Goal: Transaction & Acquisition: Subscribe to service/newsletter

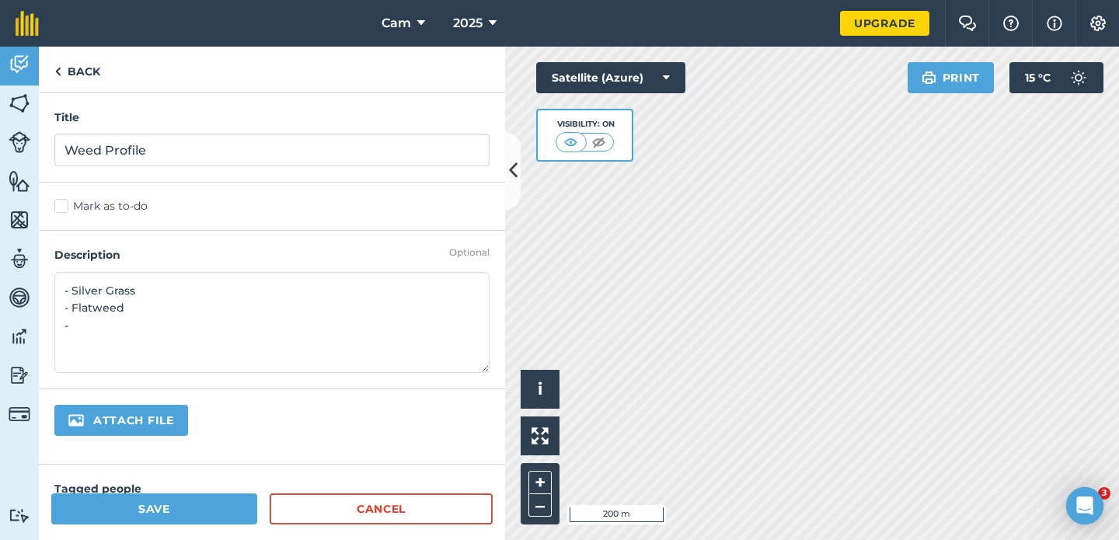
paste textarea "Ribwort plantain"
click at [184, 347] on textarea "- Silver Grass - Flatweed - Ribwort plantain" at bounding box center [271, 322] width 435 height 101
type textarea "- Silver Grass - Flatweed - Ribwort plantain"
click at [192, 508] on button "Save" at bounding box center [154, 509] width 206 height 31
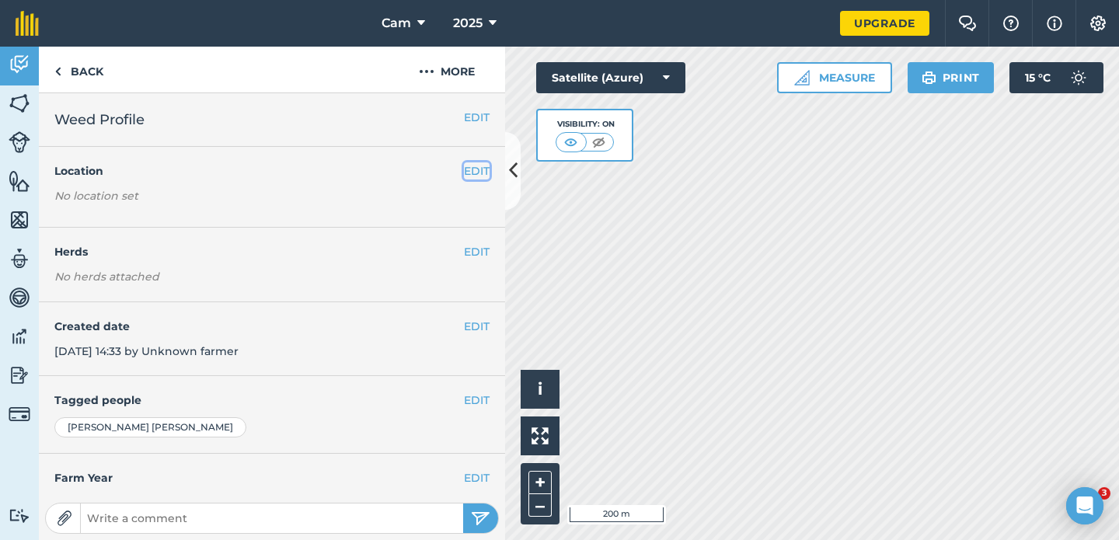
click at [472, 166] on button "EDIT" at bounding box center [477, 170] width 26 height 17
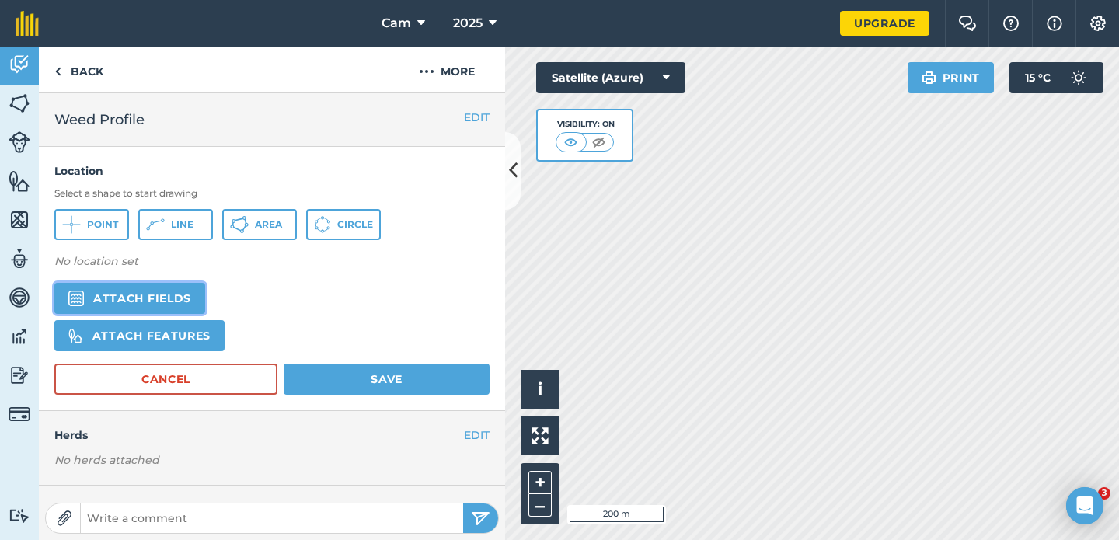
click at [164, 305] on button "Attach fields" at bounding box center [129, 298] width 151 height 31
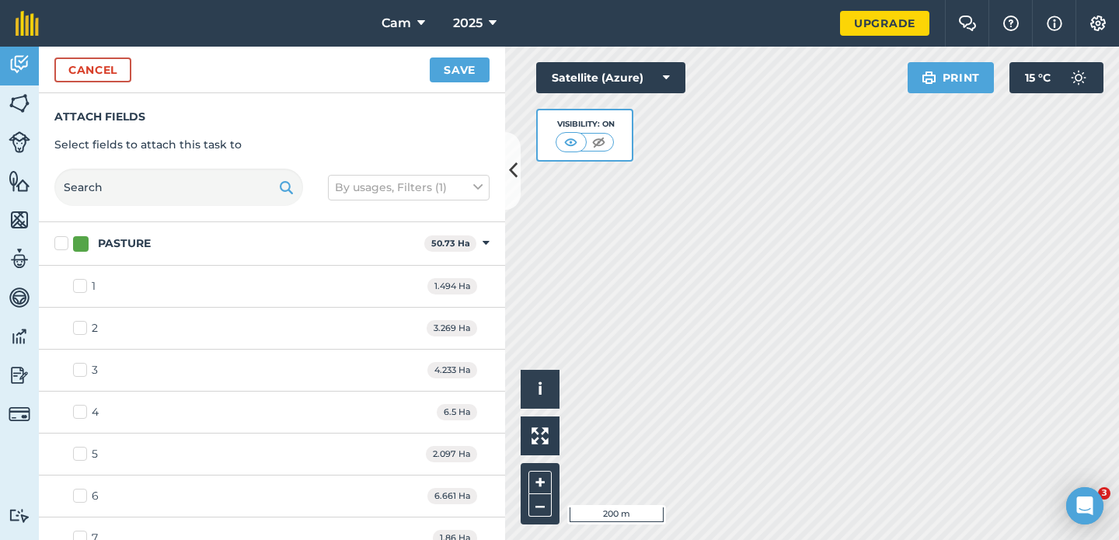
click at [79, 325] on label "2" at bounding box center [85, 328] width 25 height 16
click at [79, 325] on input "2" at bounding box center [78, 325] width 10 height 10
checkbox input "true"
click at [84, 368] on label "3" at bounding box center [85, 370] width 25 height 16
click at [83, 368] on input "3" at bounding box center [78, 367] width 10 height 10
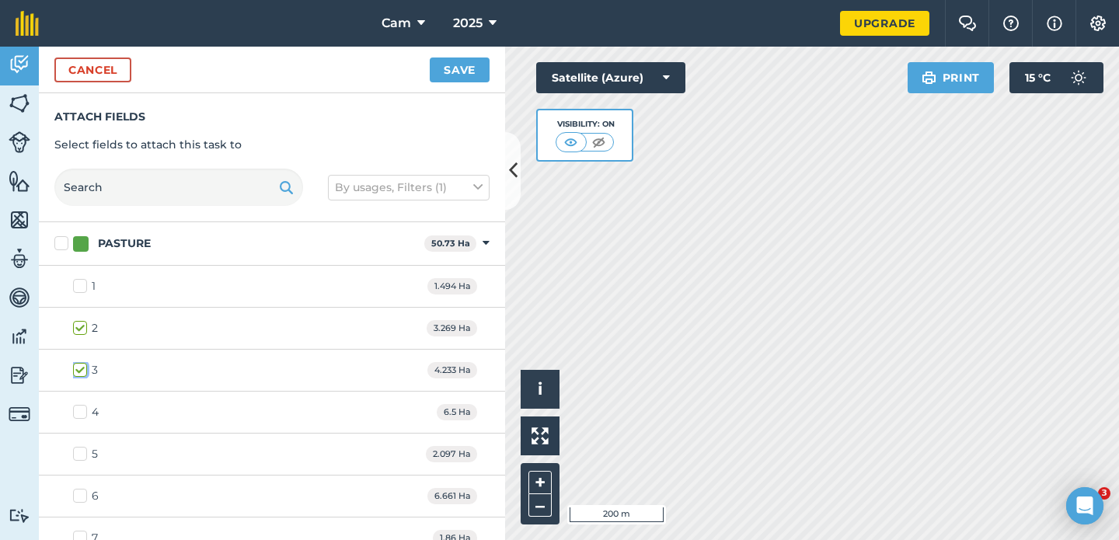
checkbox input "true"
click at [83, 413] on label "4" at bounding box center [86, 412] width 26 height 16
click at [83, 413] on input "4" at bounding box center [78, 409] width 10 height 10
checkbox input "true"
click at [440, 70] on button "Save" at bounding box center [460, 70] width 60 height 25
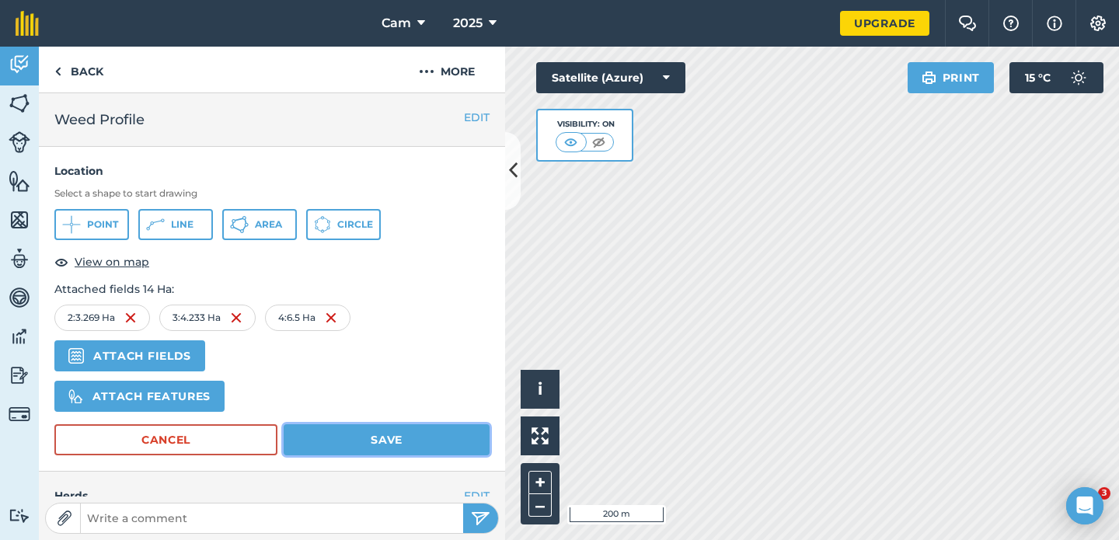
click at [420, 448] on button "Save" at bounding box center [387, 439] width 206 height 31
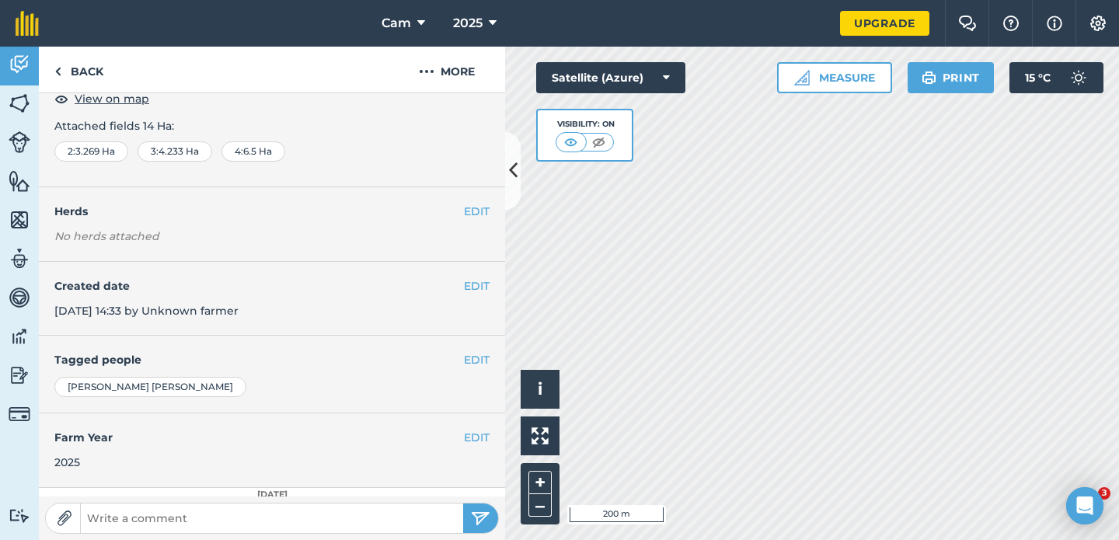
scroll to position [100, 0]
click at [479, 282] on button "EDIT" at bounding box center [477, 285] width 26 height 17
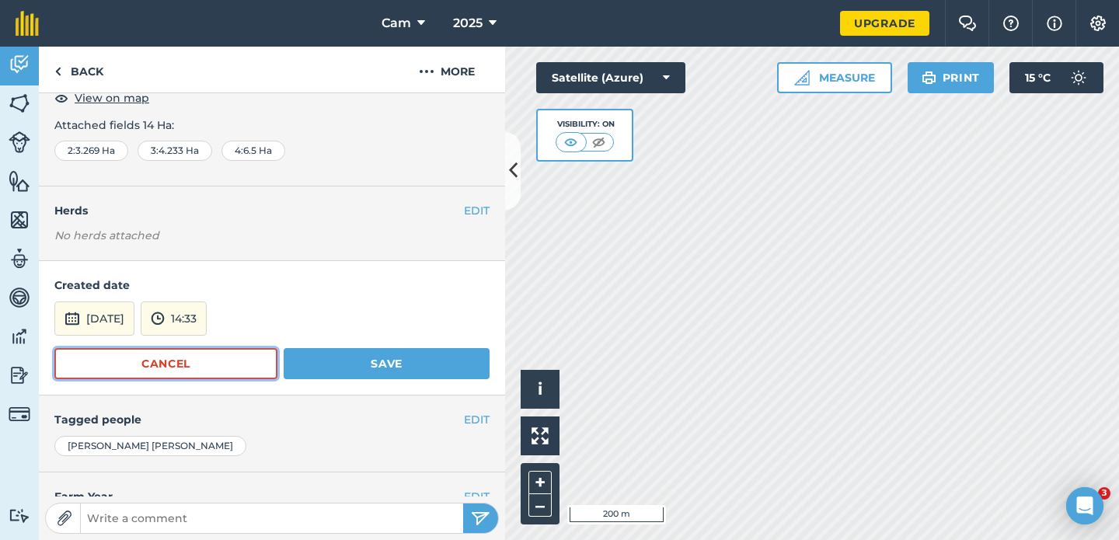
click at [221, 369] on button "Cancel" at bounding box center [165, 363] width 223 height 31
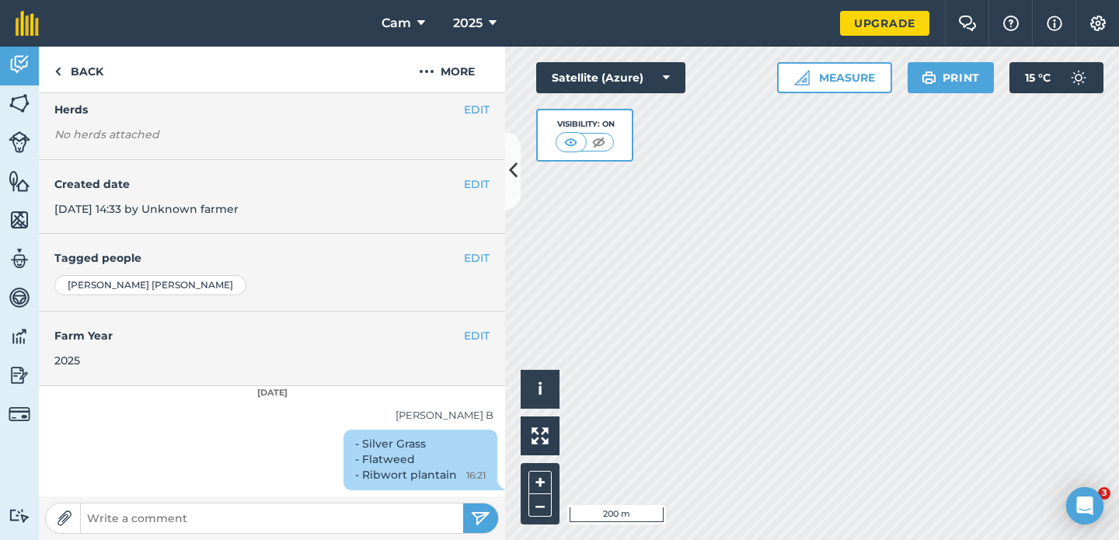
scroll to position [0, 0]
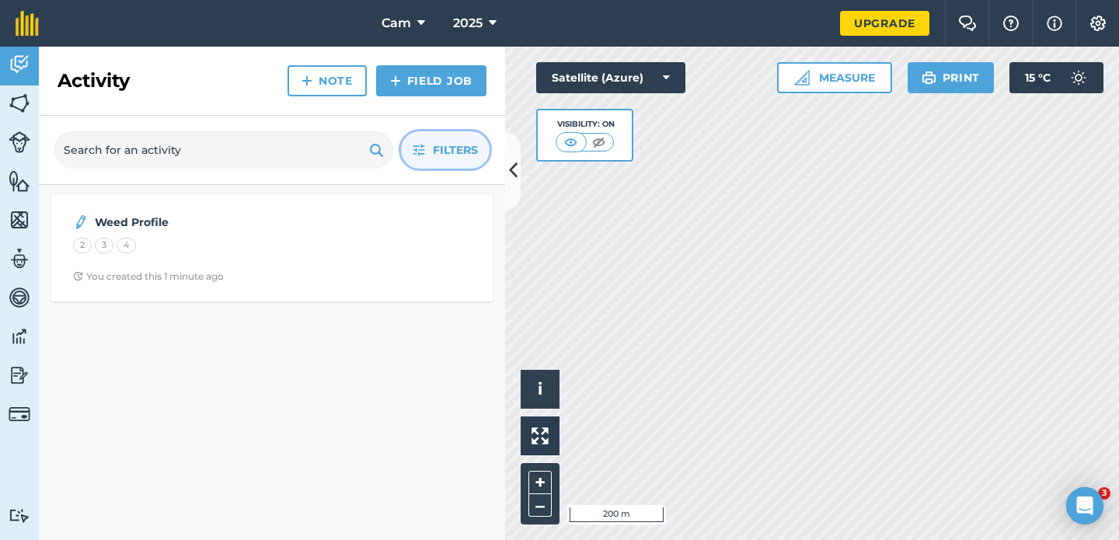
click at [452, 142] on span "Filters" at bounding box center [455, 149] width 45 height 17
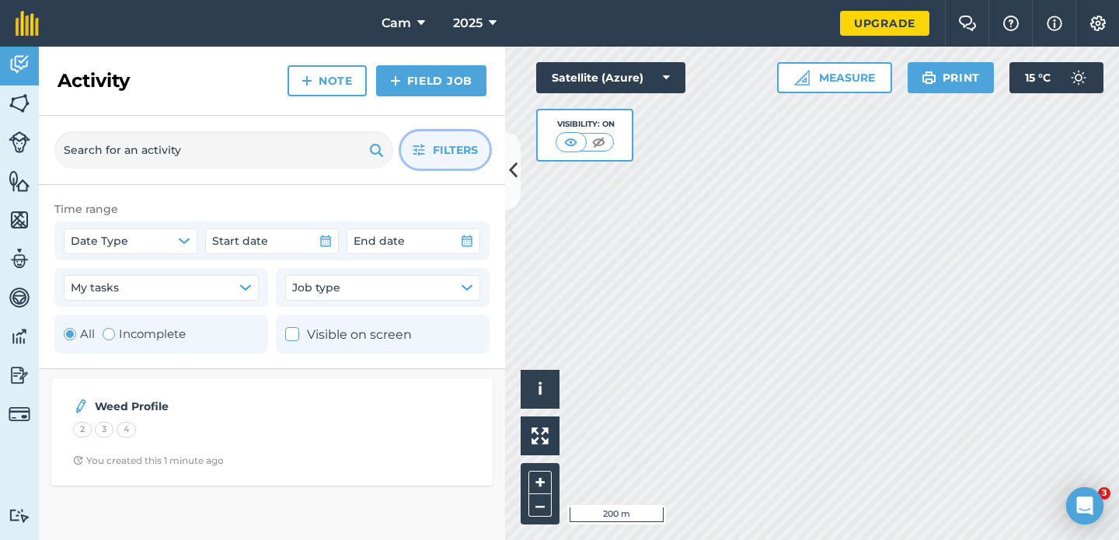
click at [452, 142] on span "Filters" at bounding box center [455, 149] width 45 height 17
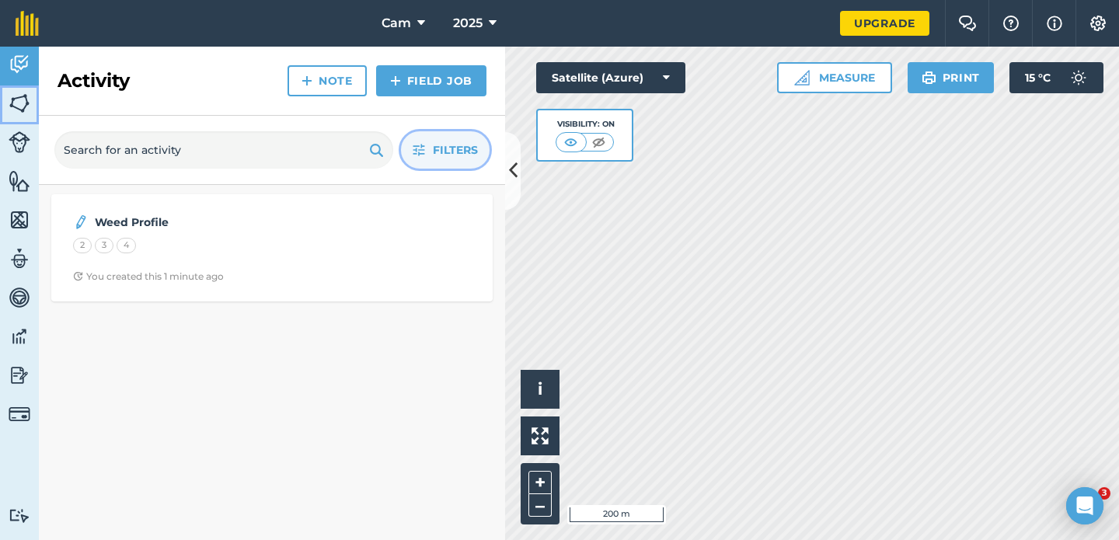
click at [23, 111] on img at bounding box center [20, 103] width 22 height 23
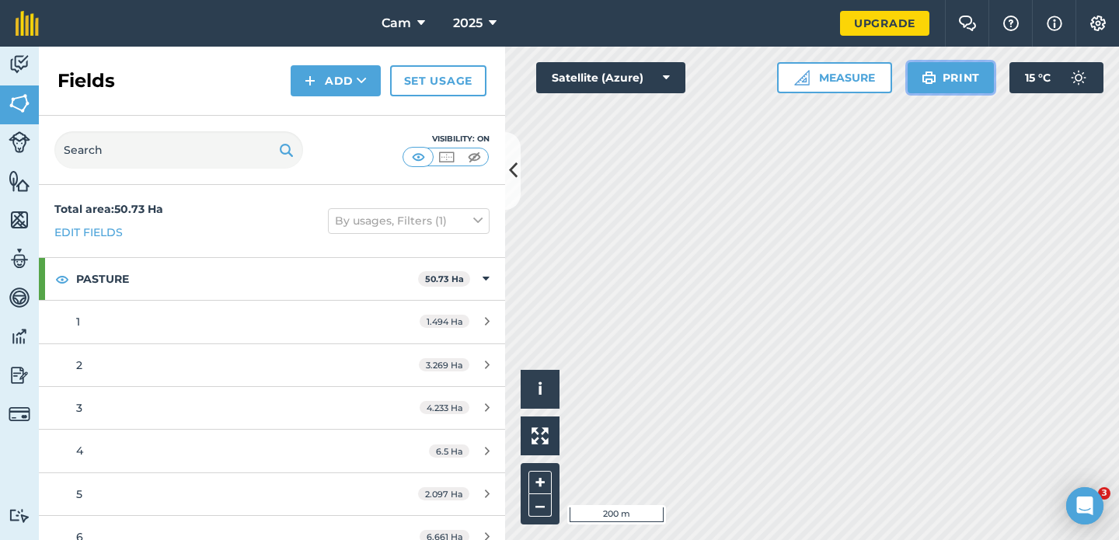
click at [954, 77] on button "Print" at bounding box center [951, 77] width 87 height 31
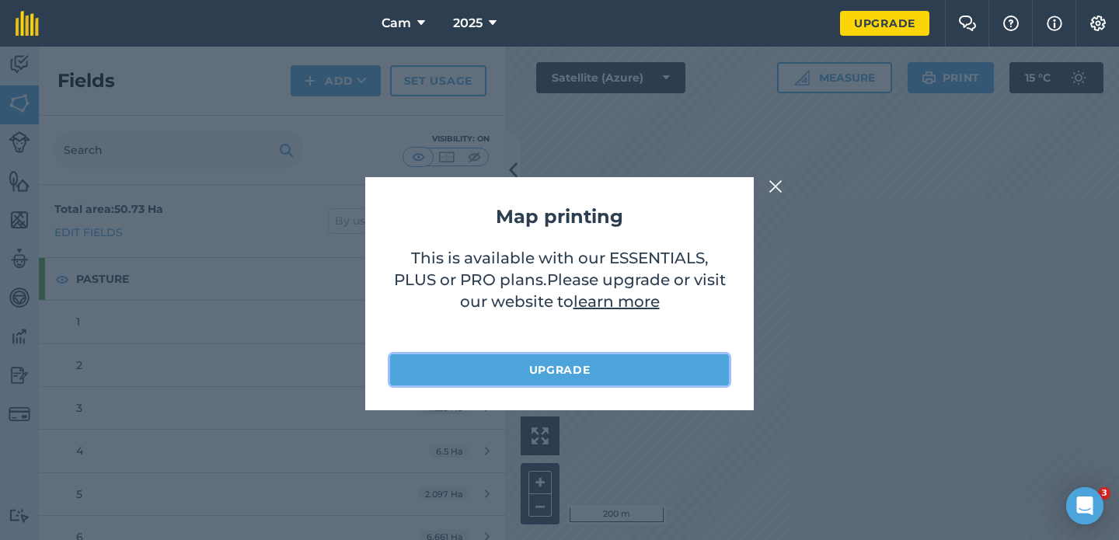
click at [584, 372] on link "Upgrade" at bounding box center [559, 369] width 339 height 31
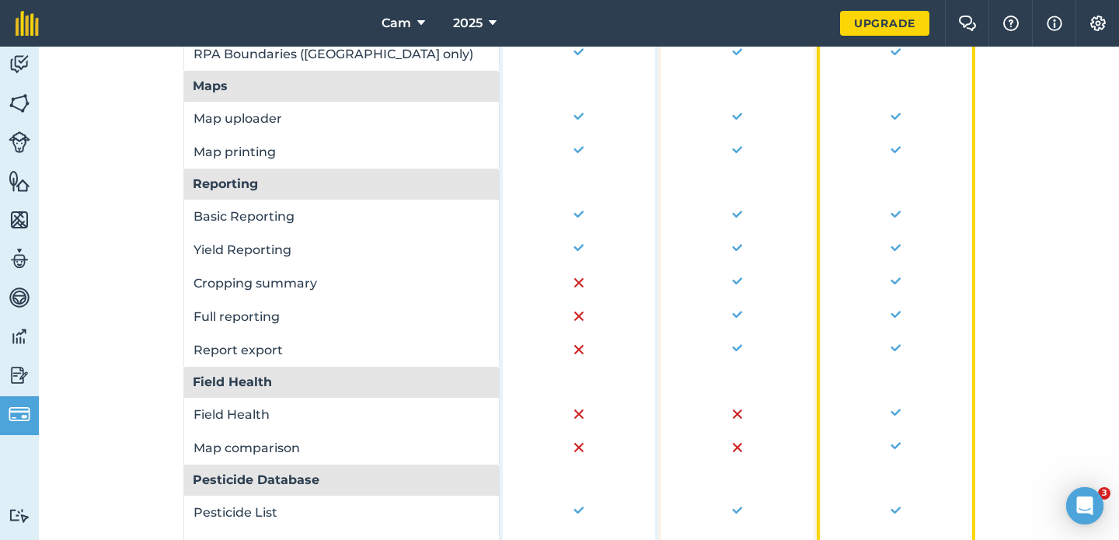
scroll to position [1181, 0]
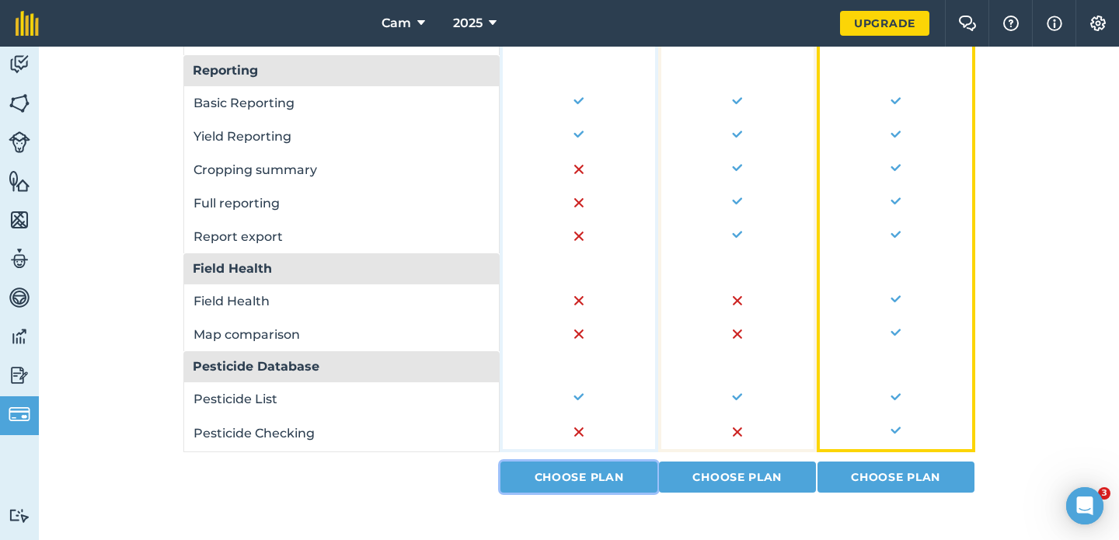
click at [545, 464] on link "Choose Plan" at bounding box center [579, 477] width 157 height 31
select select "AU"
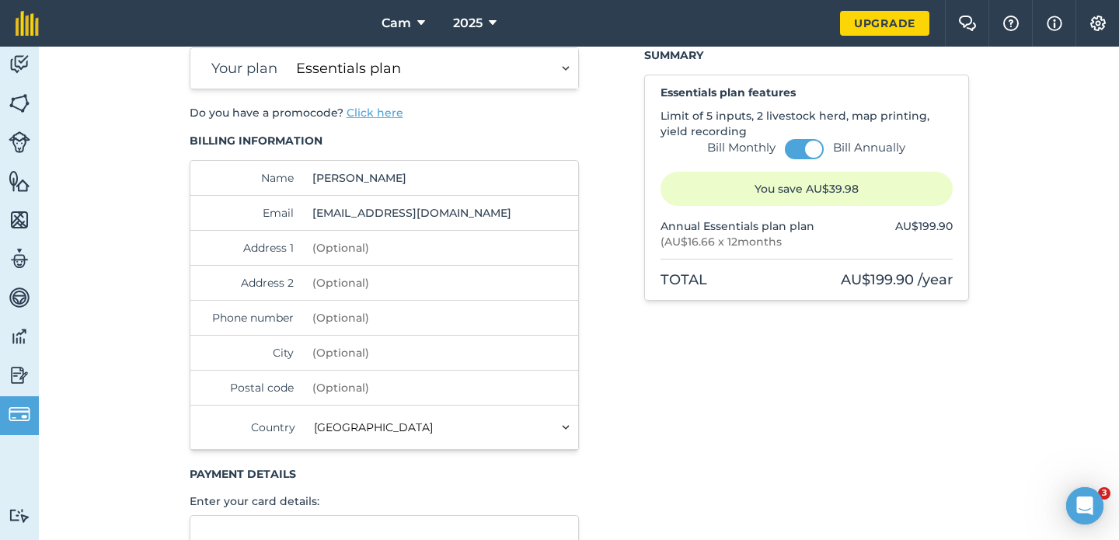
scroll to position [2, 0]
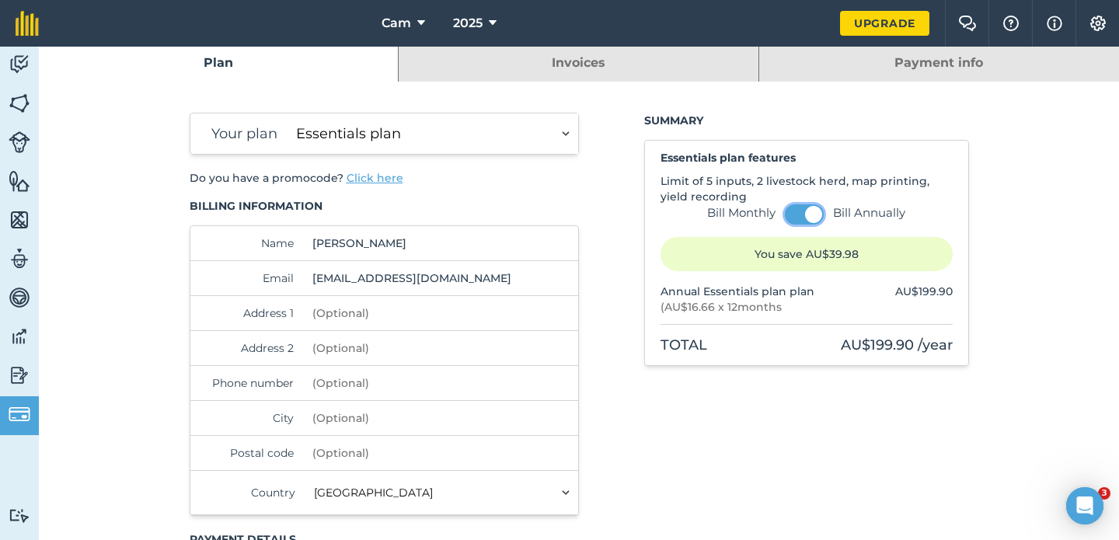
click at [794, 214] on button at bounding box center [804, 214] width 39 height 20
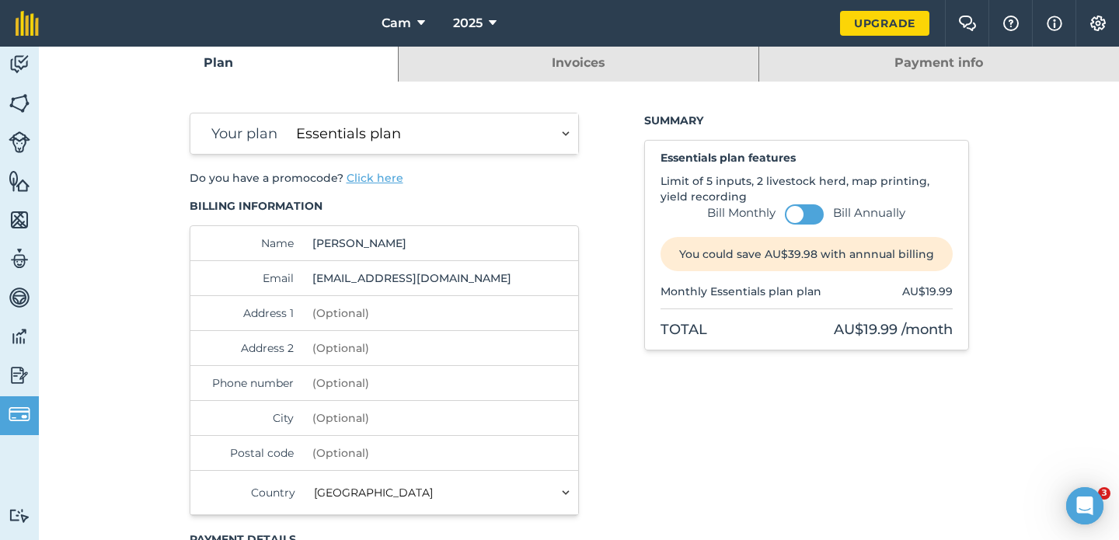
click at [594, 72] on link "Invoices" at bounding box center [578, 62] width 359 height 37
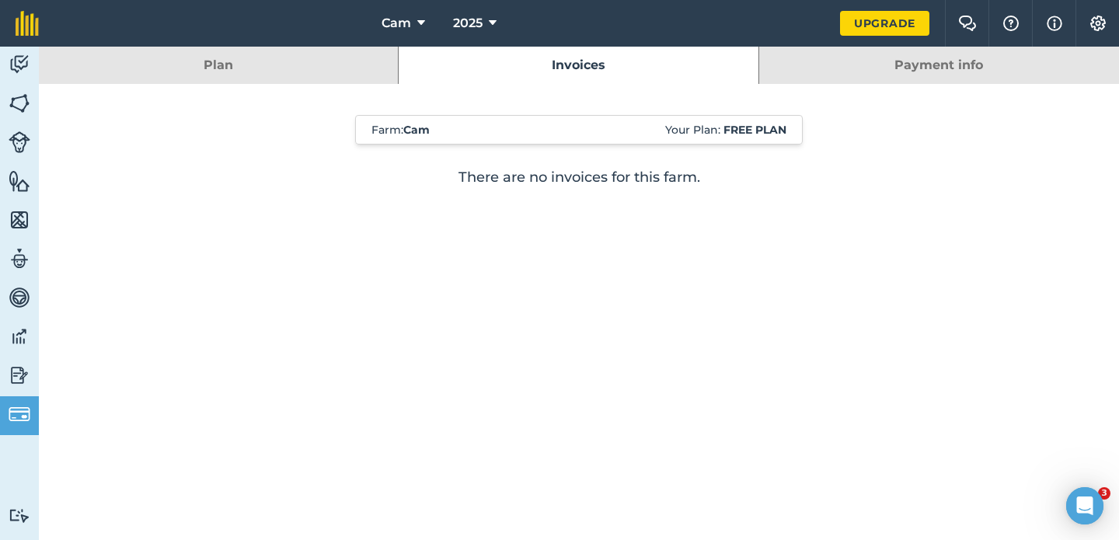
click at [355, 65] on link "Plan" at bounding box center [218, 65] width 359 height 37
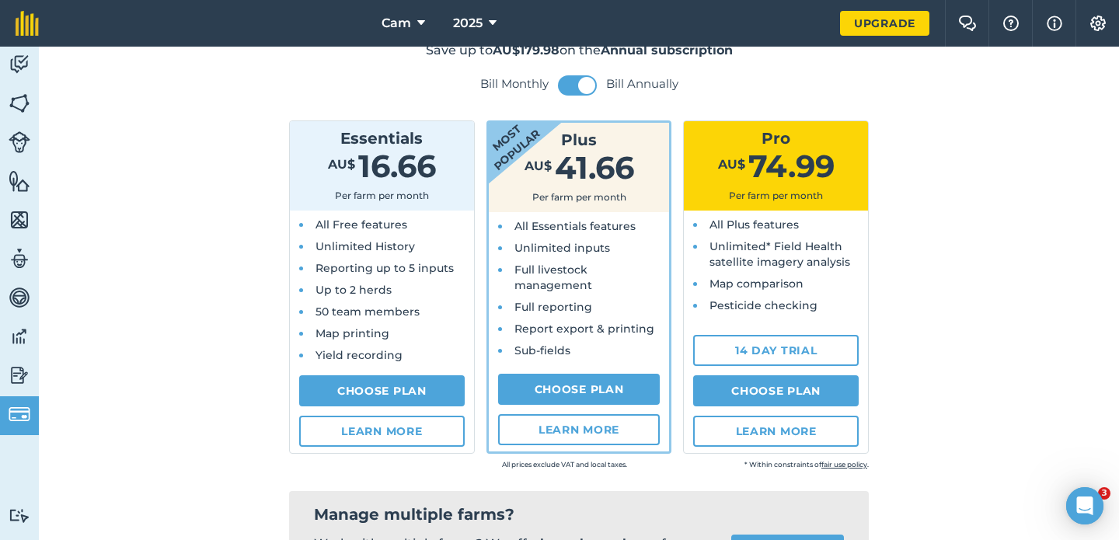
scroll to position [128, 0]
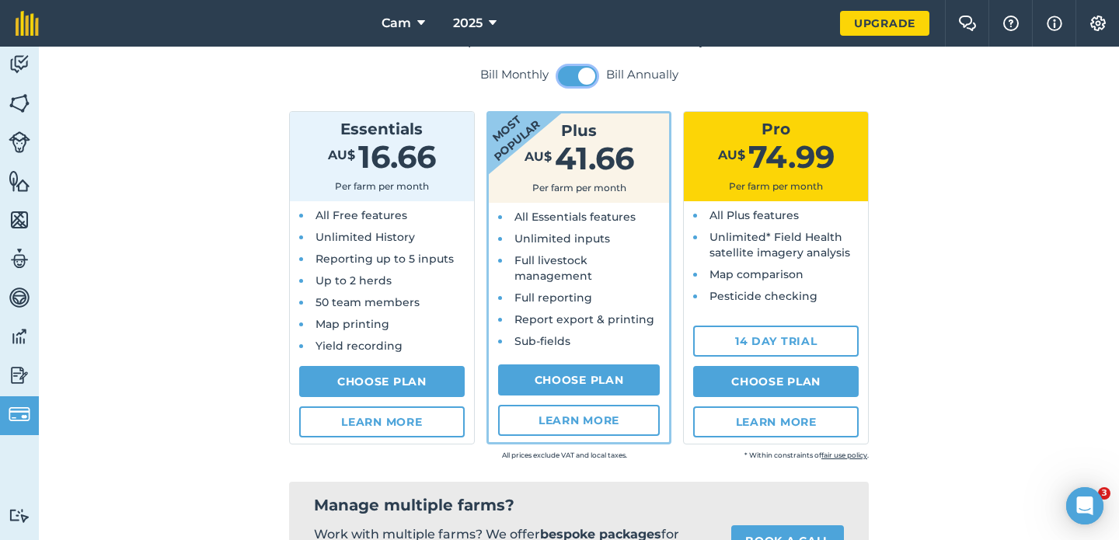
click at [573, 75] on button at bounding box center [577, 76] width 39 height 20
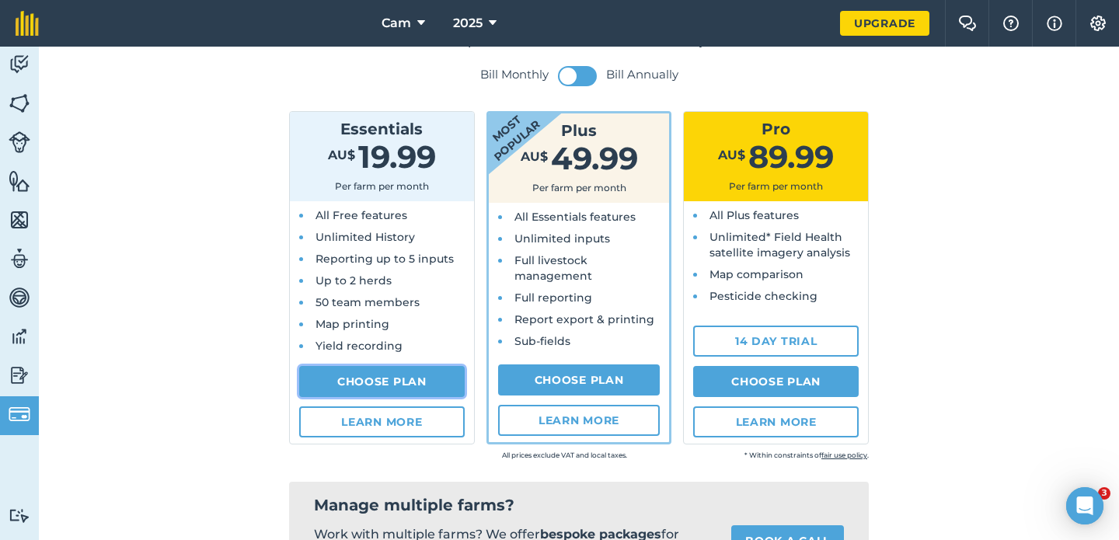
click at [425, 388] on link "Choose Plan" at bounding box center [382, 381] width 166 height 31
select select "AU"
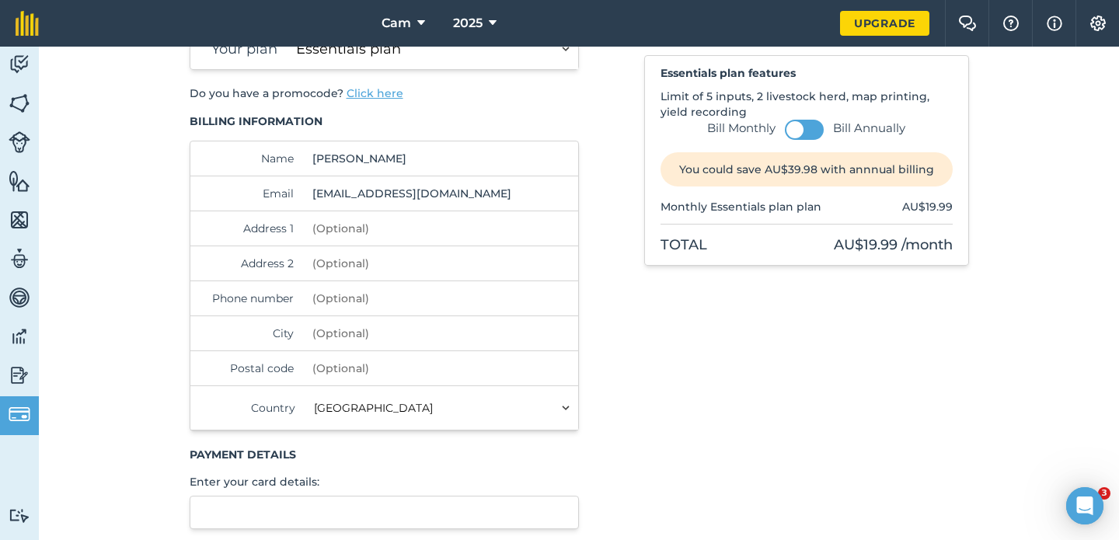
scroll to position [44, 0]
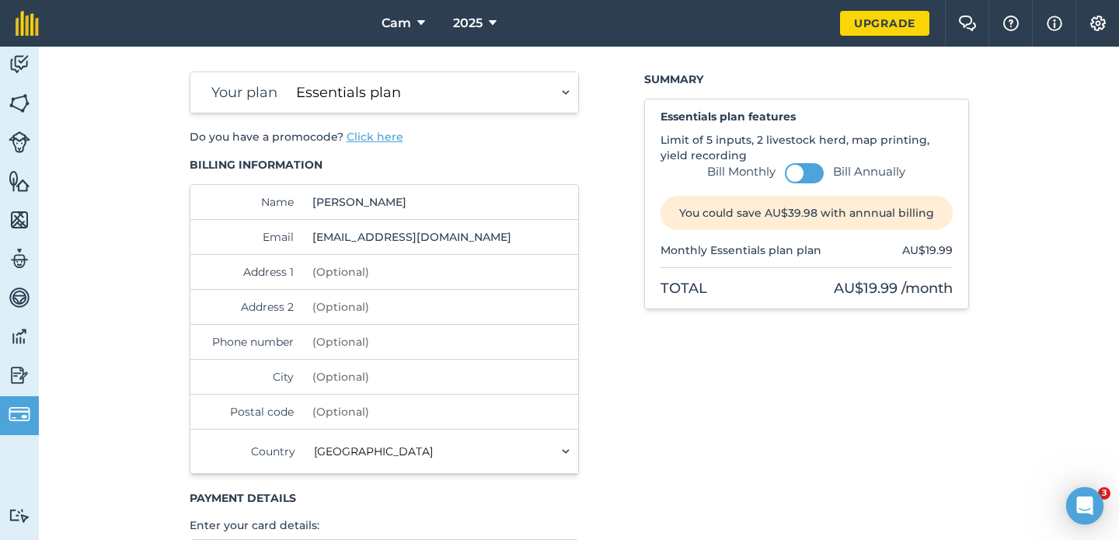
click at [351, 277] on input "Address 1" at bounding box center [412, 272] width 212 height 34
type input "285 union rd"
type input "260251387"
type input "North Albury"
type input "2640"
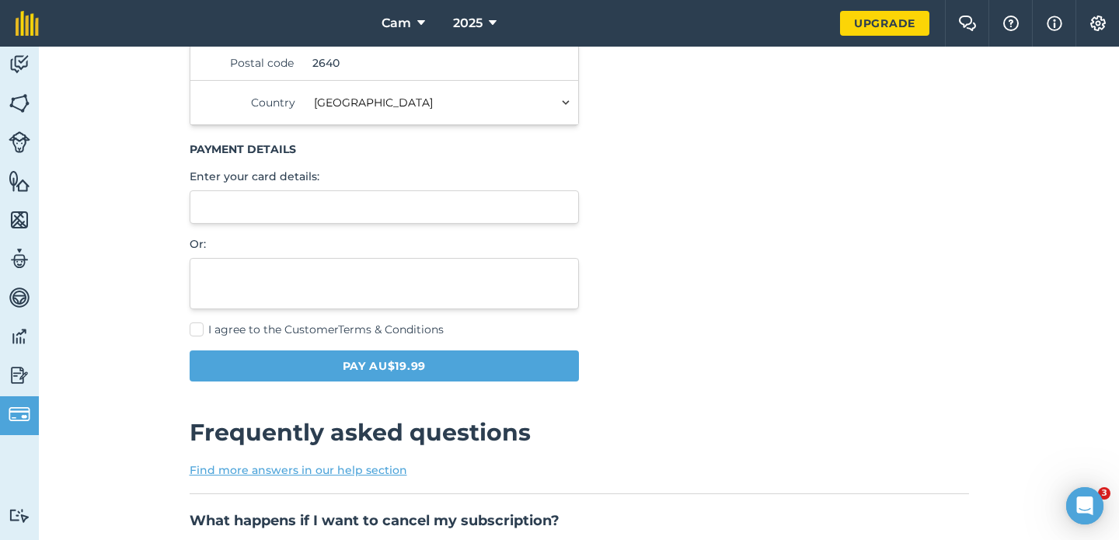
scroll to position [396, 0]
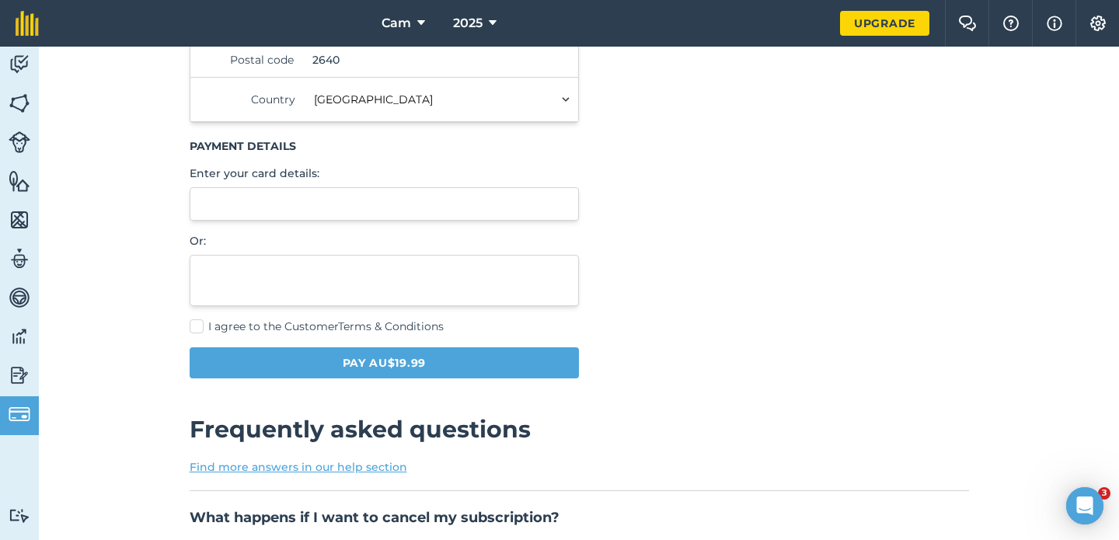
click at [200, 327] on label "I agree to the Customer Terms & Conditions" at bounding box center [385, 327] width 390 height 16
checkbox input "true"
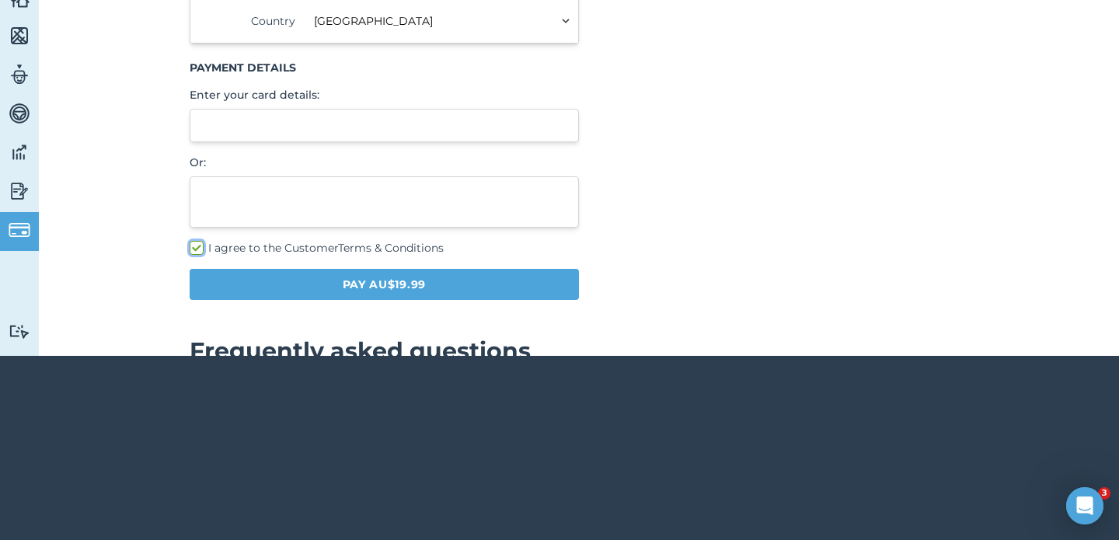
scroll to position [387, 0]
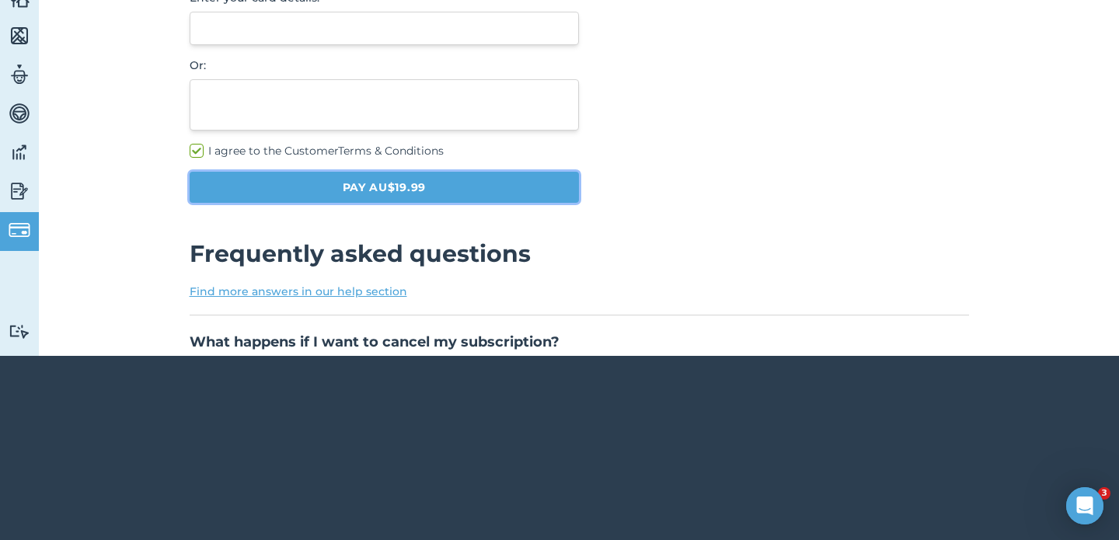
click at [428, 191] on button "Pay AU$19.99" at bounding box center [385, 187] width 390 height 31
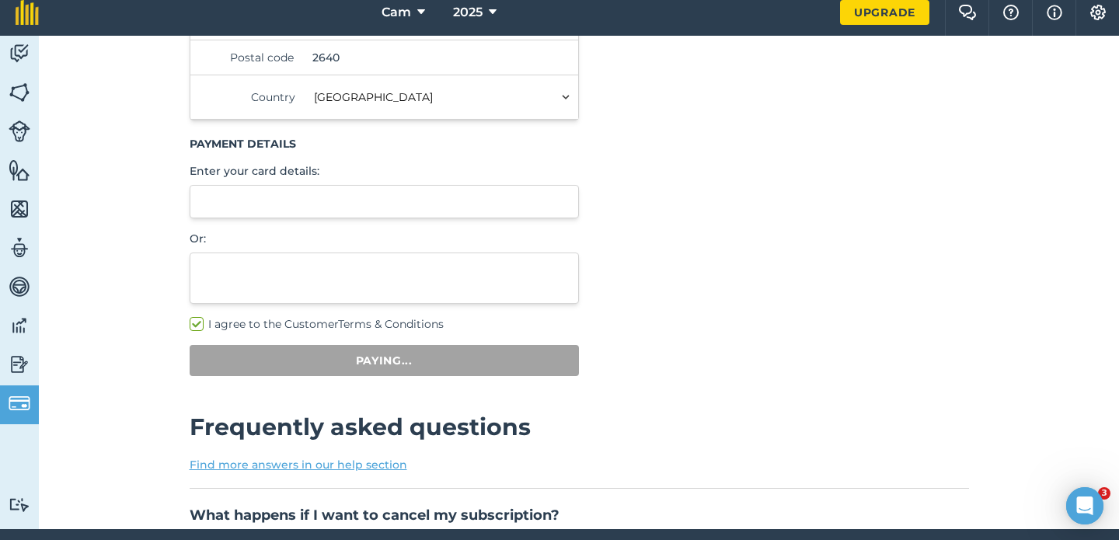
scroll to position [47, 0]
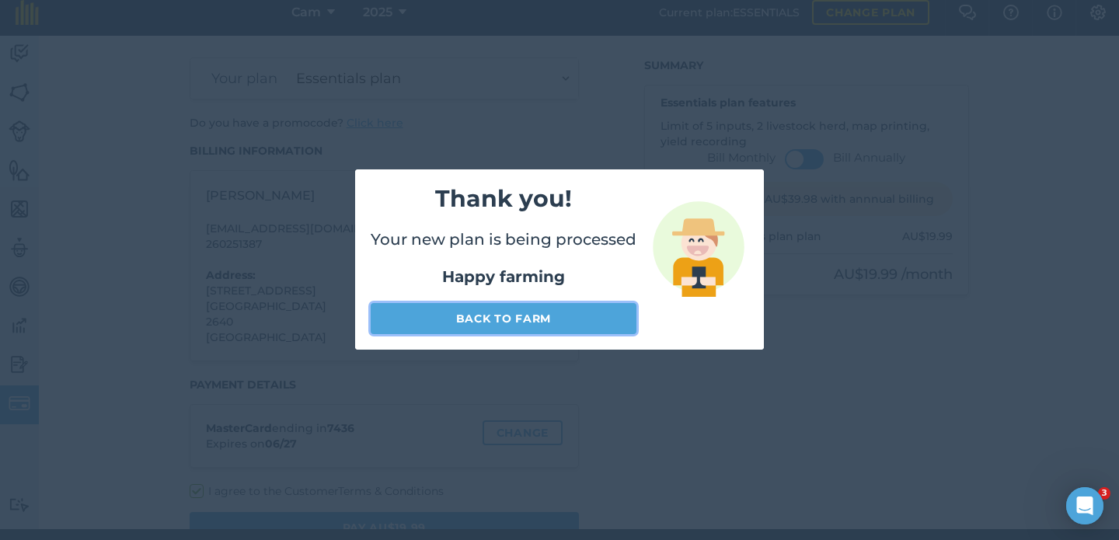
click at [565, 323] on link "Back to farm" at bounding box center [504, 318] width 266 height 31
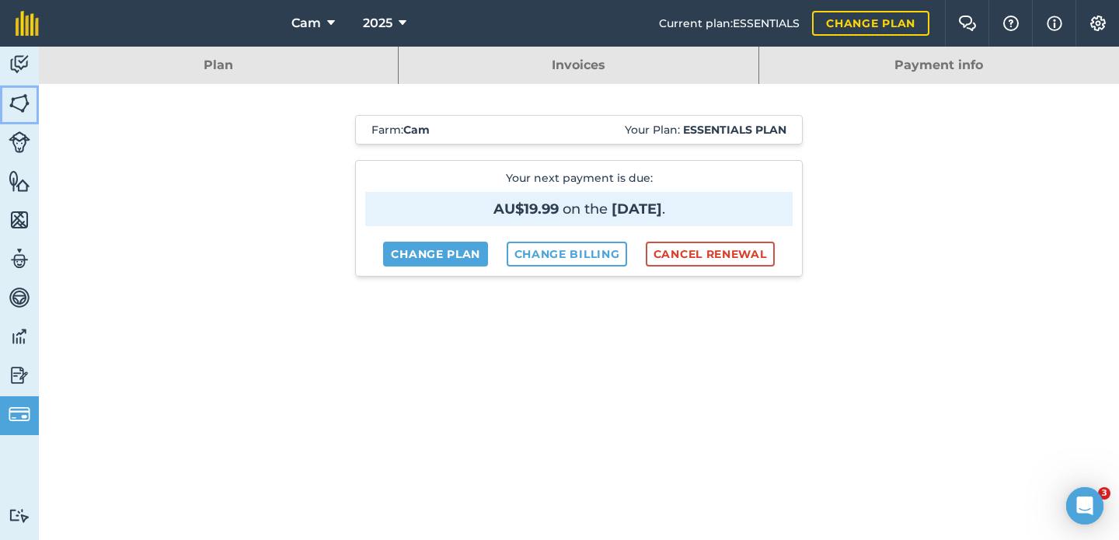
click at [14, 103] on img at bounding box center [20, 103] width 22 height 23
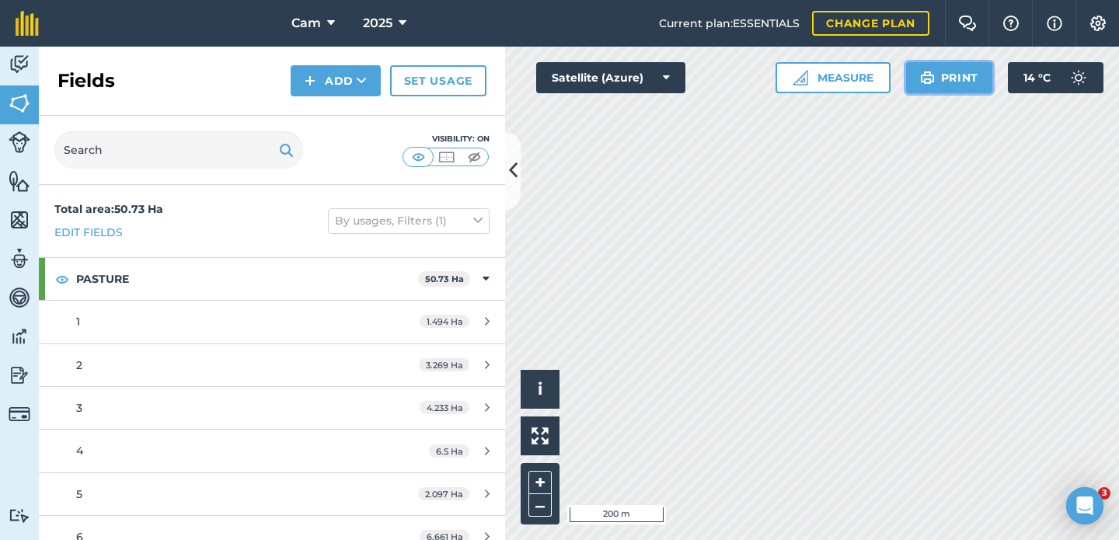
click at [965, 86] on button "Print" at bounding box center [949, 77] width 87 height 31
click at [515, 184] on button at bounding box center [513, 171] width 16 height 78
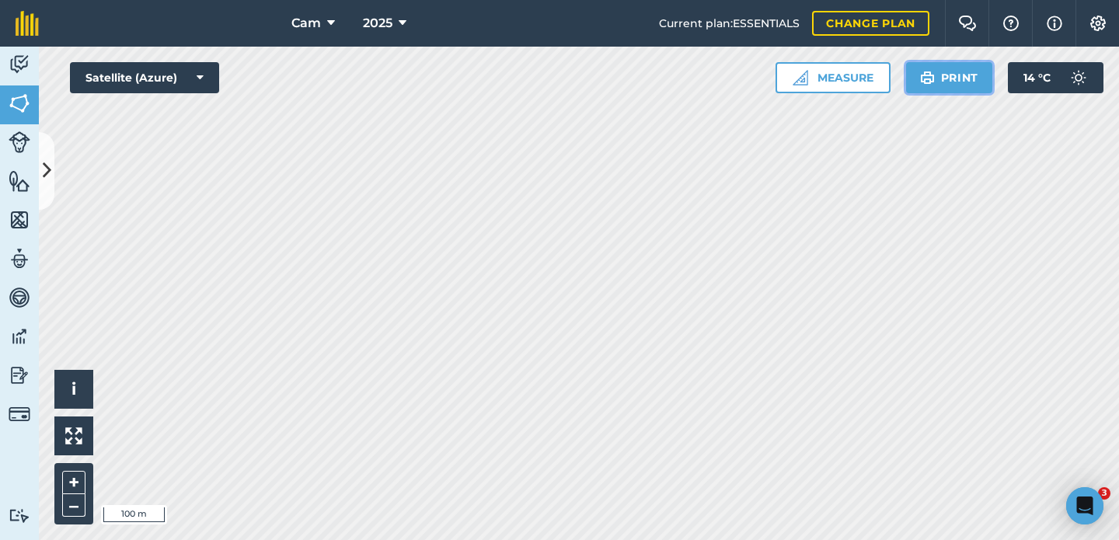
click at [967, 75] on button "Print" at bounding box center [949, 77] width 87 height 31
click at [939, 82] on button "Print" at bounding box center [949, 77] width 87 height 31
click at [51, 184] on button at bounding box center [47, 171] width 16 height 78
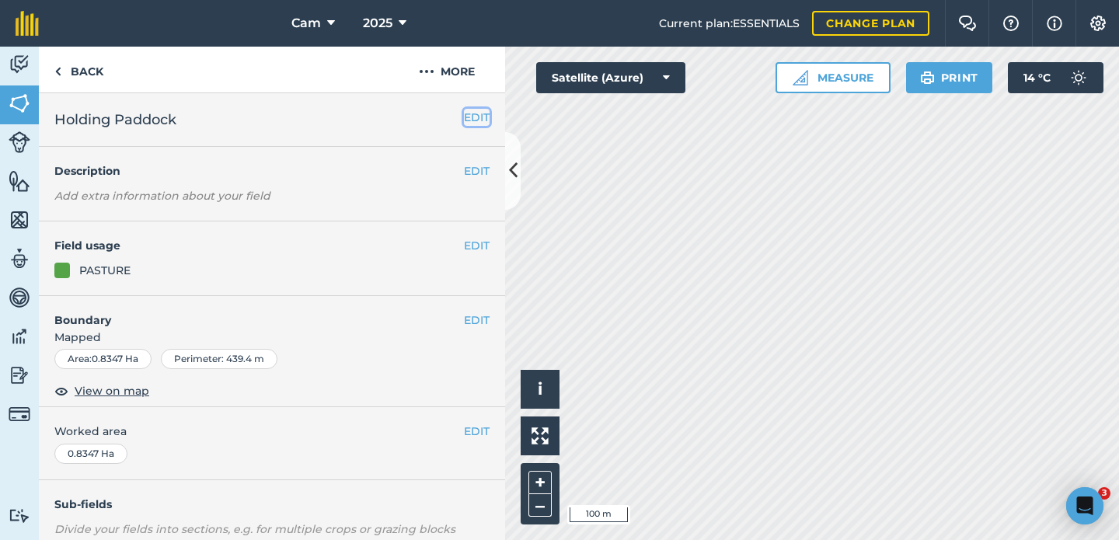
click at [470, 115] on button "EDIT" at bounding box center [477, 117] width 26 height 17
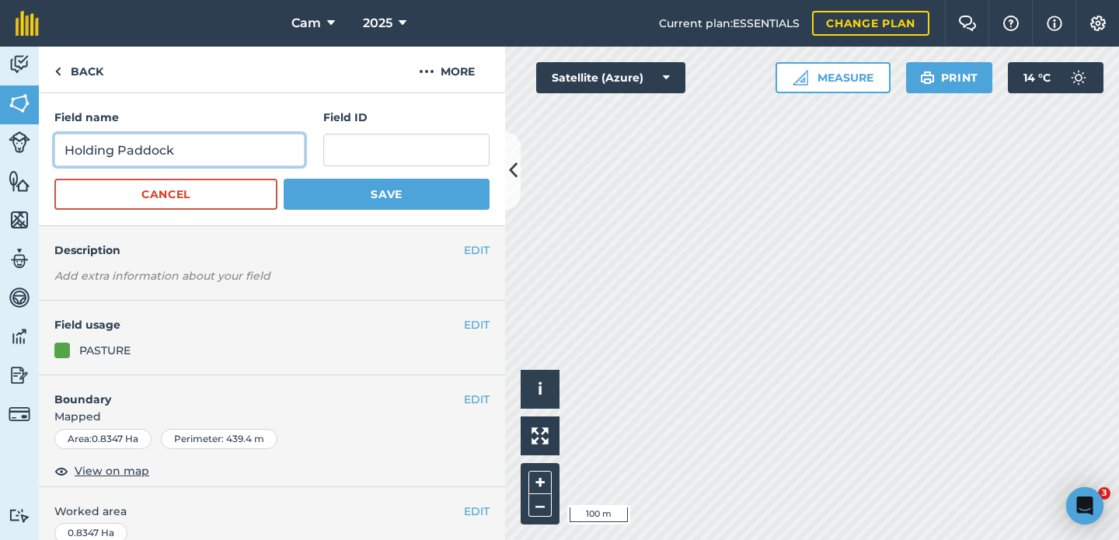
click at [190, 152] on input "Holding Paddock" at bounding box center [179, 150] width 250 height 33
type input "Holding"
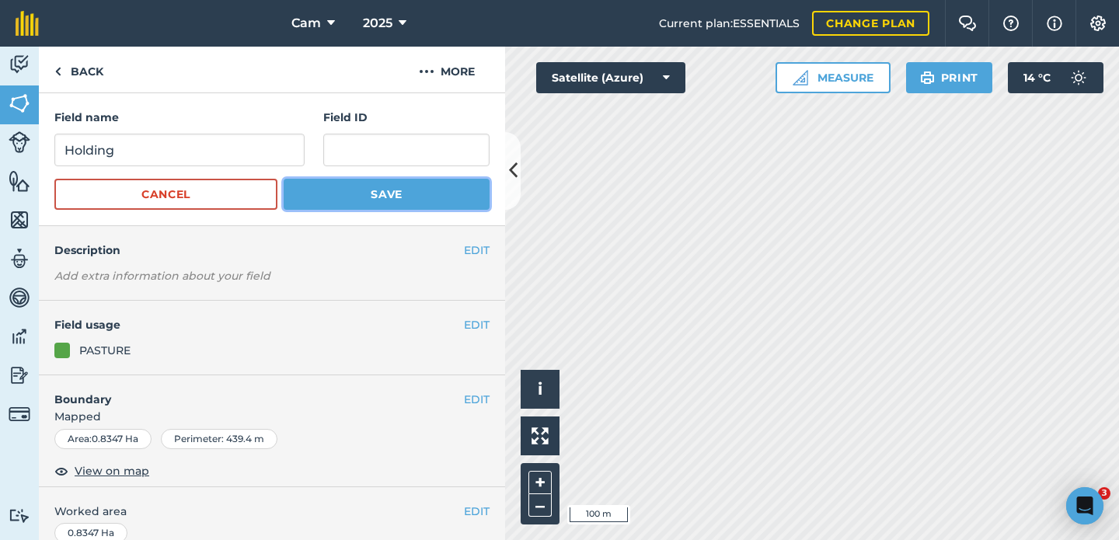
click at [427, 194] on button "Save" at bounding box center [387, 194] width 206 height 31
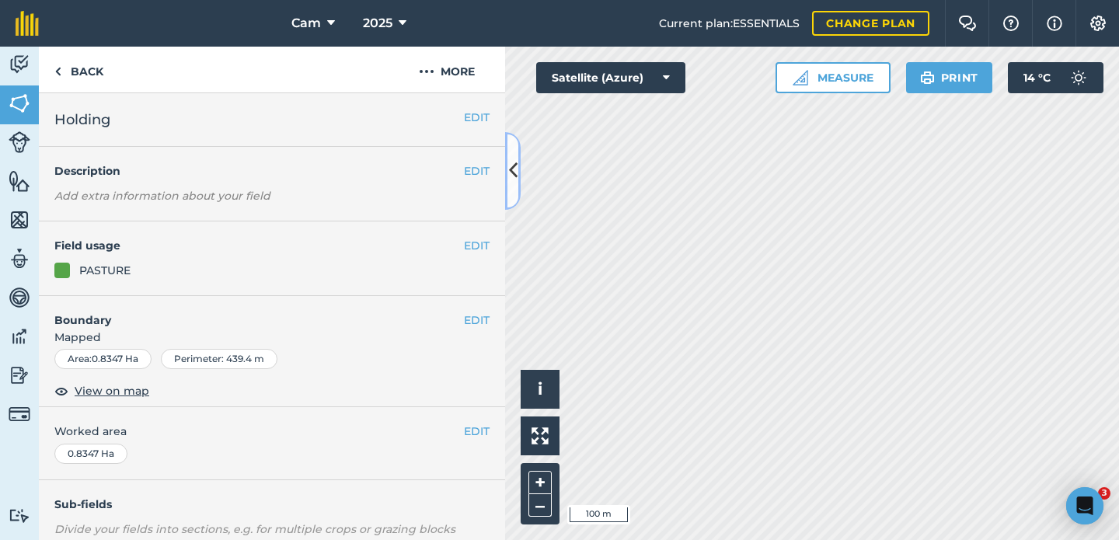
click at [515, 182] on icon at bounding box center [513, 170] width 9 height 27
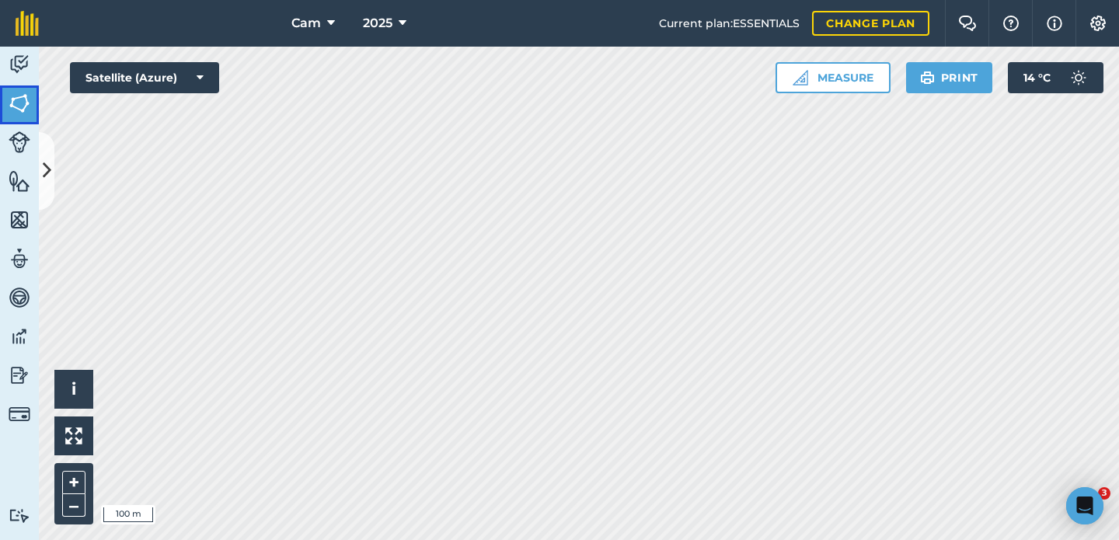
click at [16, 113] on img at bounding box center [20, 103] width 22 height 23
click at [963, 74] on button "Print" at bounding box center [949, 77] width 87 height 31
click at [956, 71] on button "Print" at bounding box center [949, 77] width 87 height 31
click at [951, 72] on button "Print" at bounding box center [949, 77] width 87 height 31
click at [966, 76] on button "Print" at bounding box center [949, 77] width 87 height 31
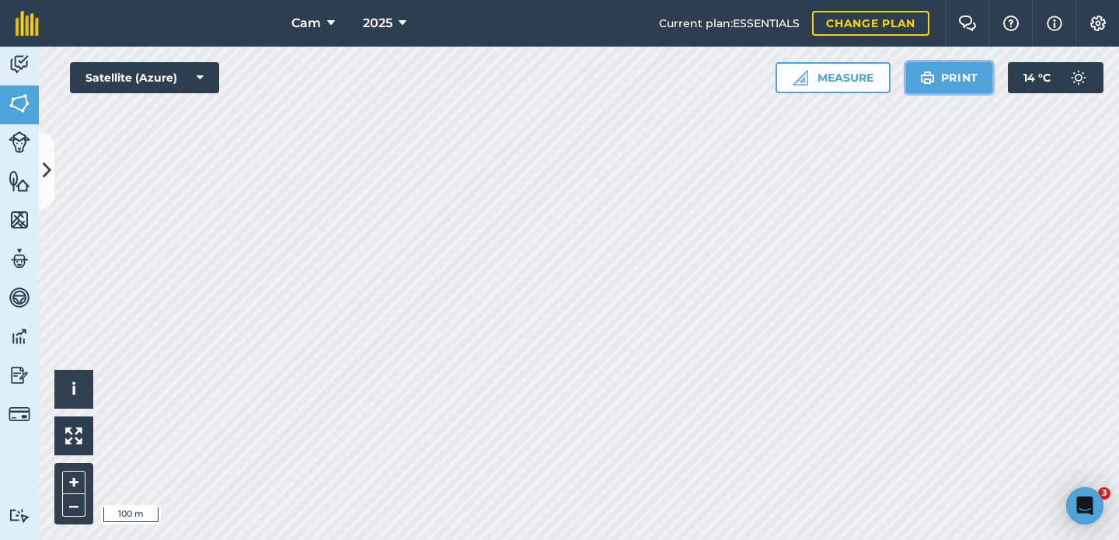
click at [933, 82] on img at bounding box center [927, 77] width 15 height 19
click at [313, 19] on span "Cam" at bounding box center [306, 23] width 30 height 19
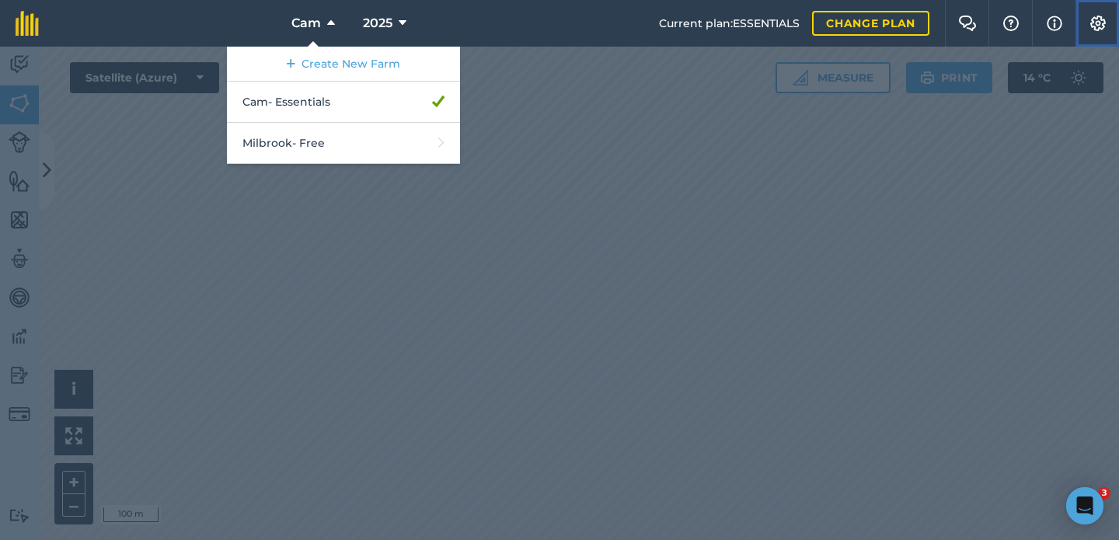
click at [1092, 26] on img at bounding box center [1098, 24] width 19 height 16
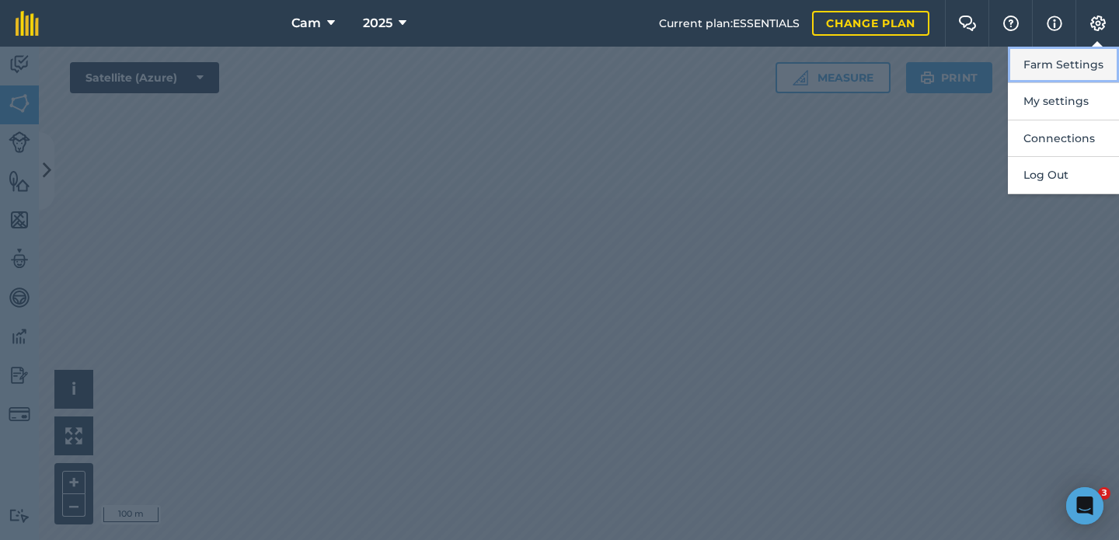
click at [1083, 64] on button "Farm Settings" at bounding box center [1063, 65] width 111 height 37
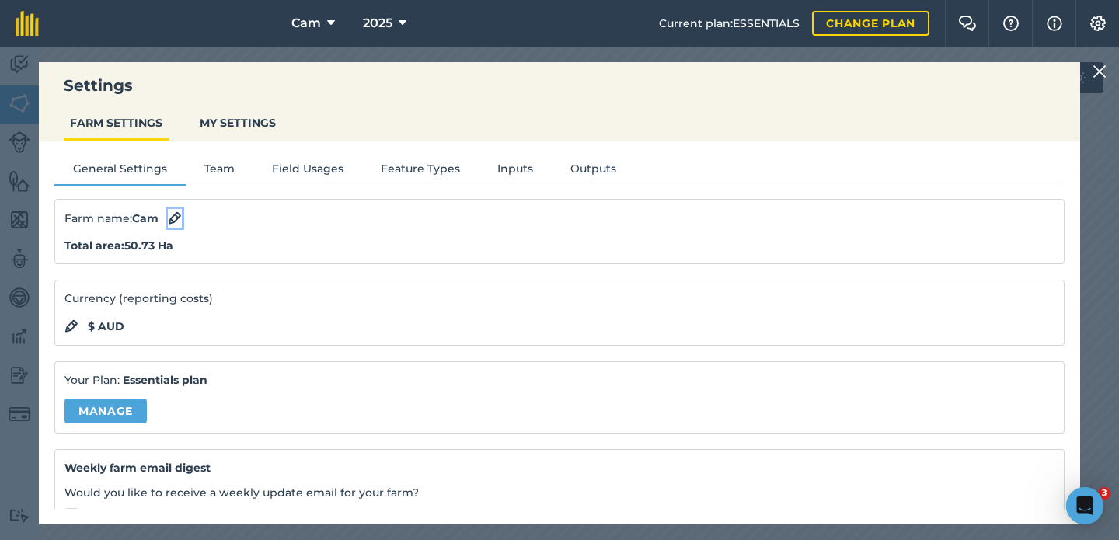
click at [179, 218] on img at bounding box center [175, 218] width 14 height 19
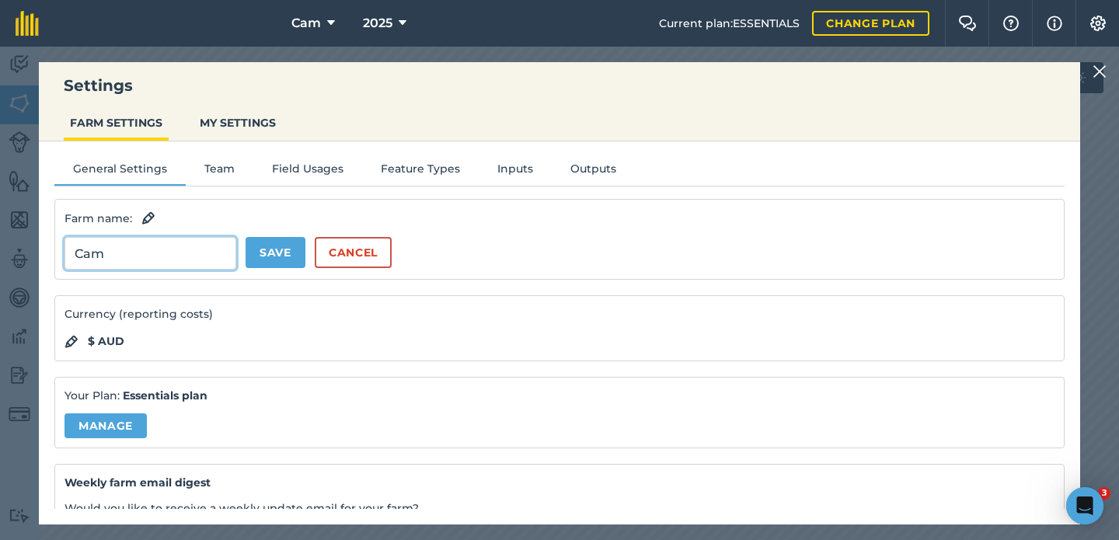
click at [119, 253] on input "Cam" at bounding box center [151, 253] width 172 height 33
type input "C"
type input "[GEOGRAPHIC_DATA]"
click at [263, 256] on button "Save" at bounding box center [276, 252] width 60 height 31
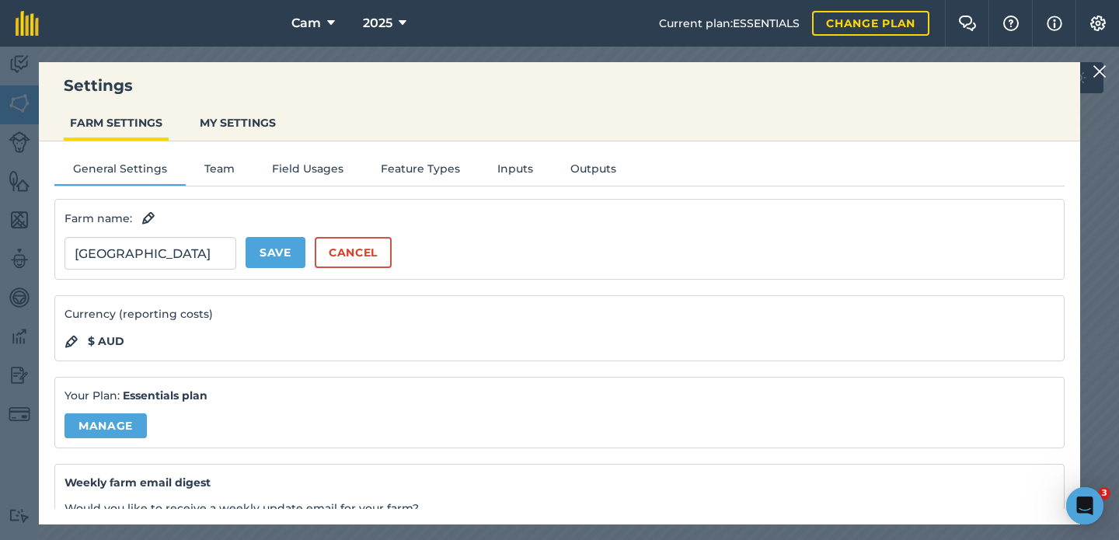
scroll to position [0, 0]
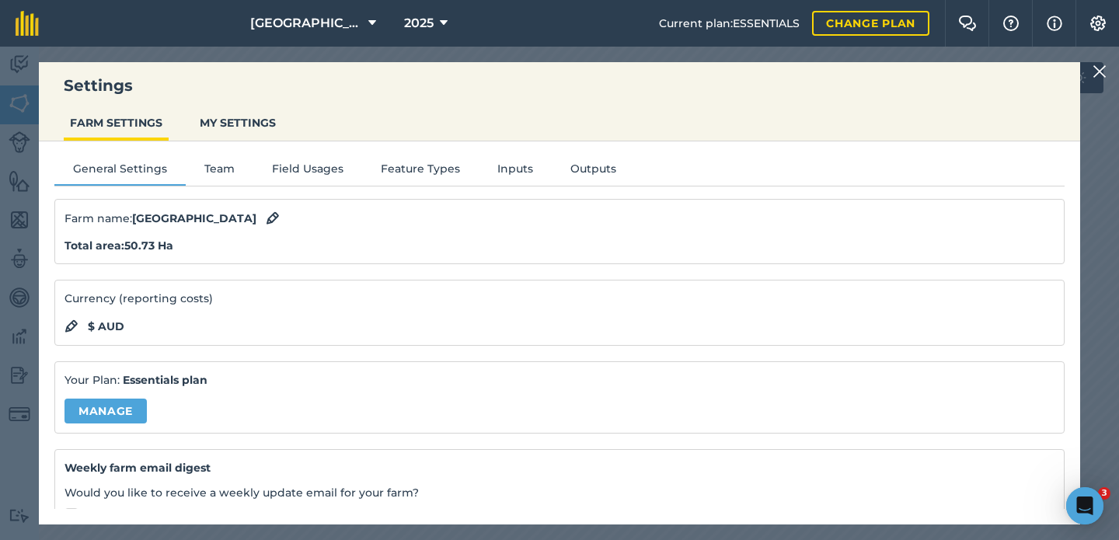
click at [1109, 320] on div "Settings FARM SETTINGS MY SETTINGS General Settings Team Field Usages Feature T…" at bounding box center [559, 294] width 1119 height 494
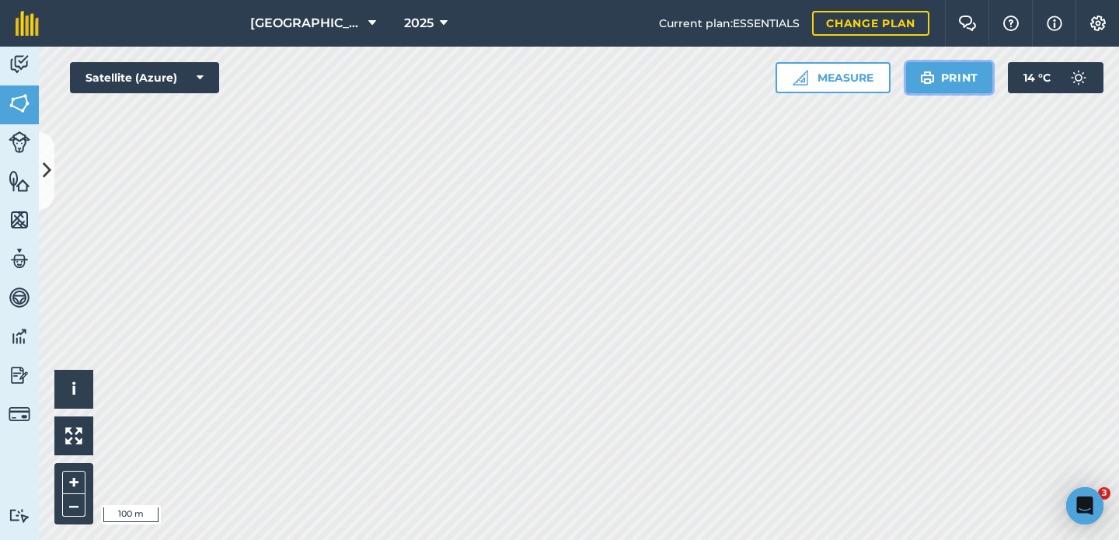
click at [958, 75] on button "Print" at bounding box center [949, 77] width 87 height 31
click at [364, 26] on button "[GEOGRAPHIC_DATA]" at bounding box center [313, 23] width 138 height 47
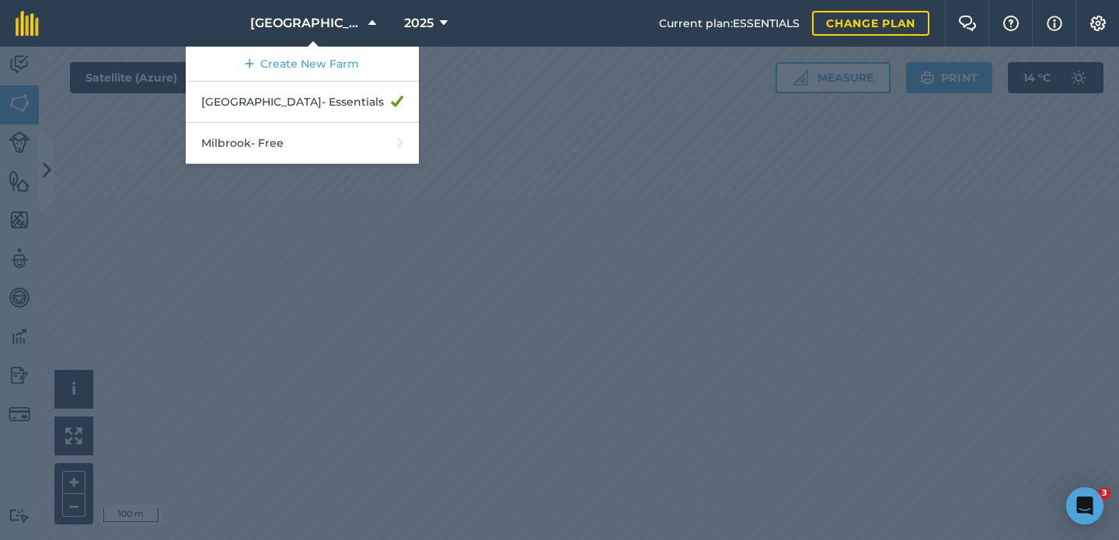
click at [472, 184] on div at bounding box center [559, 294] width 1119 height 494
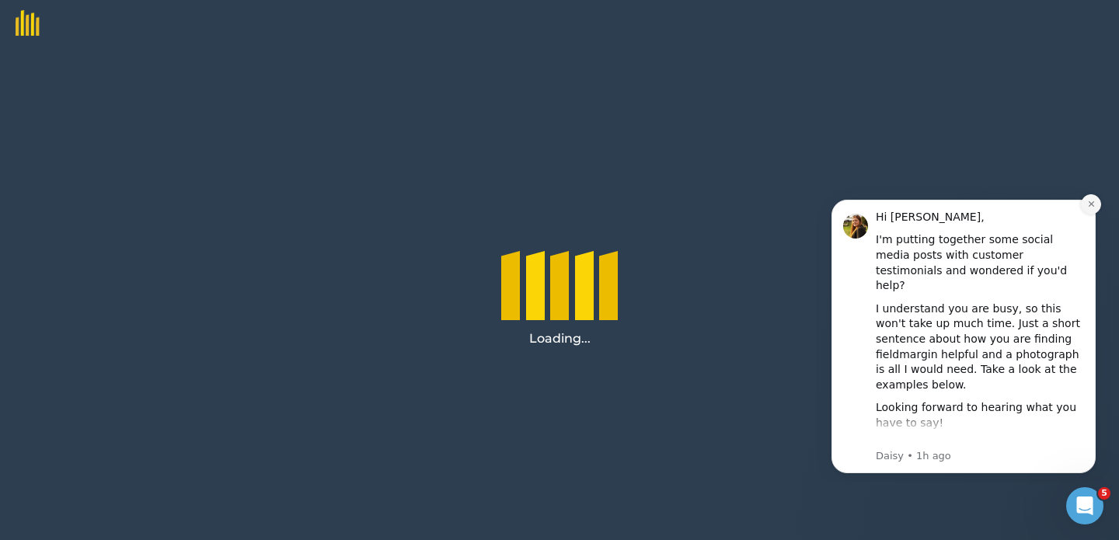
click at [1093, 208] on icon "Dismiss notification" at bounding box center [1091, 204] width 9 height 9
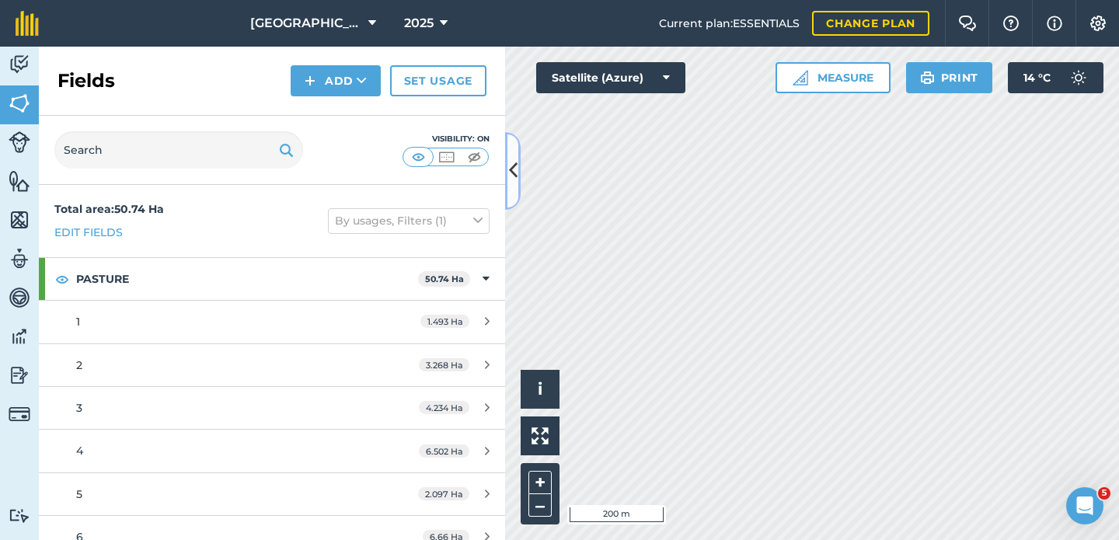
click at [517, 173] on icon at bounding box center [513, 170] width 9 height 27
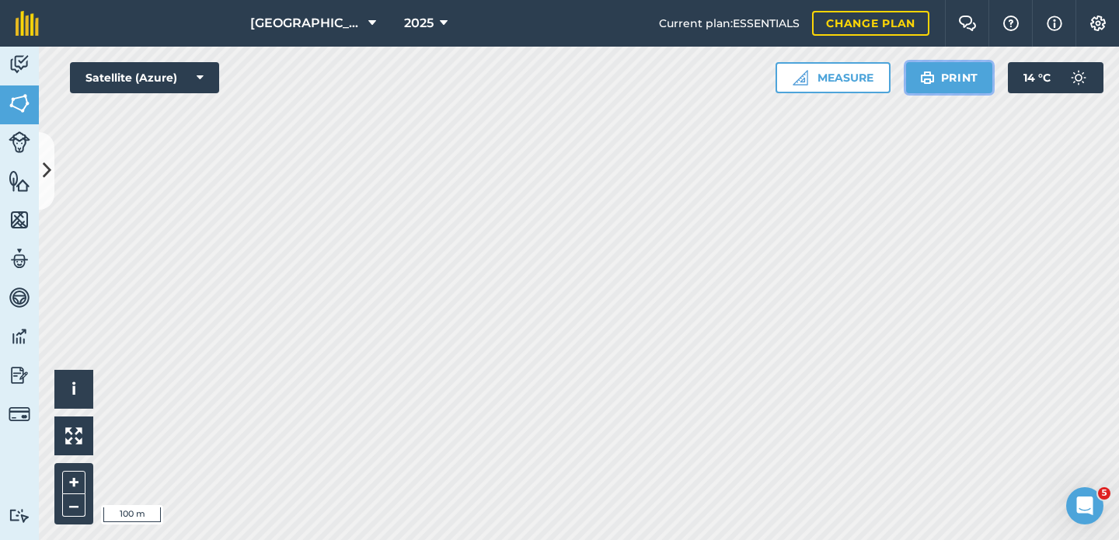
click at [962, 74] on button "Print" at bounding box center [949, 77] width 87 height 31
click at [947, 80] on button "Print" at bounding box center [949, 77] width 87 height 31
click at [943, 77] on button "Print" at bounding box center [949, 77] width 87 height 31
click at [19, 100] on img at bounding box center [20, 103] width 22 height 23
click at [48, 151] on button at bounding box center [47, 171] width 16 height 78
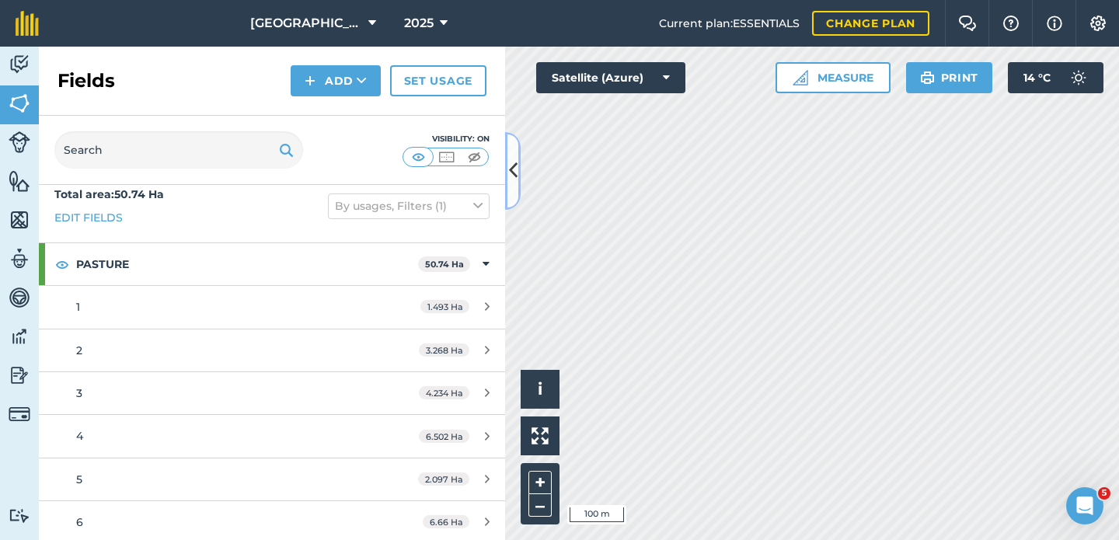
scroll to position [17, 0]
